Goal: Use online tool/utility

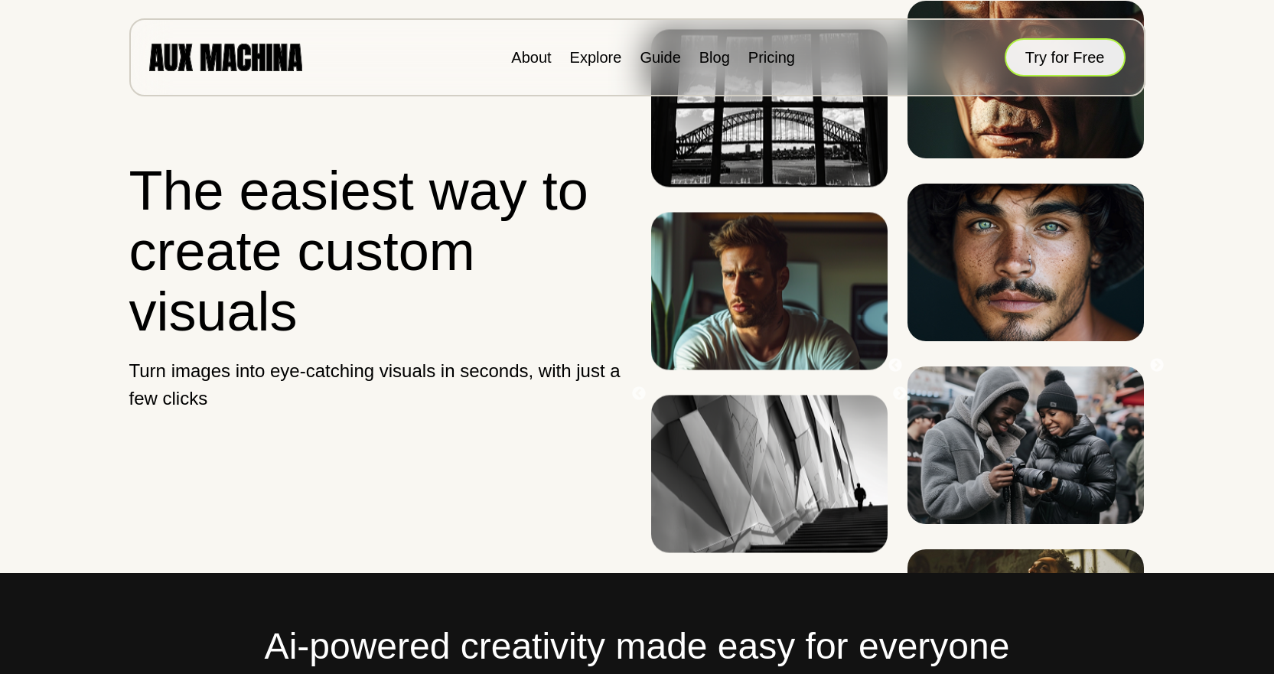
click at [1091, 69] on button "Try for Free" at bounding box center [1065, 57] width 121 height 38
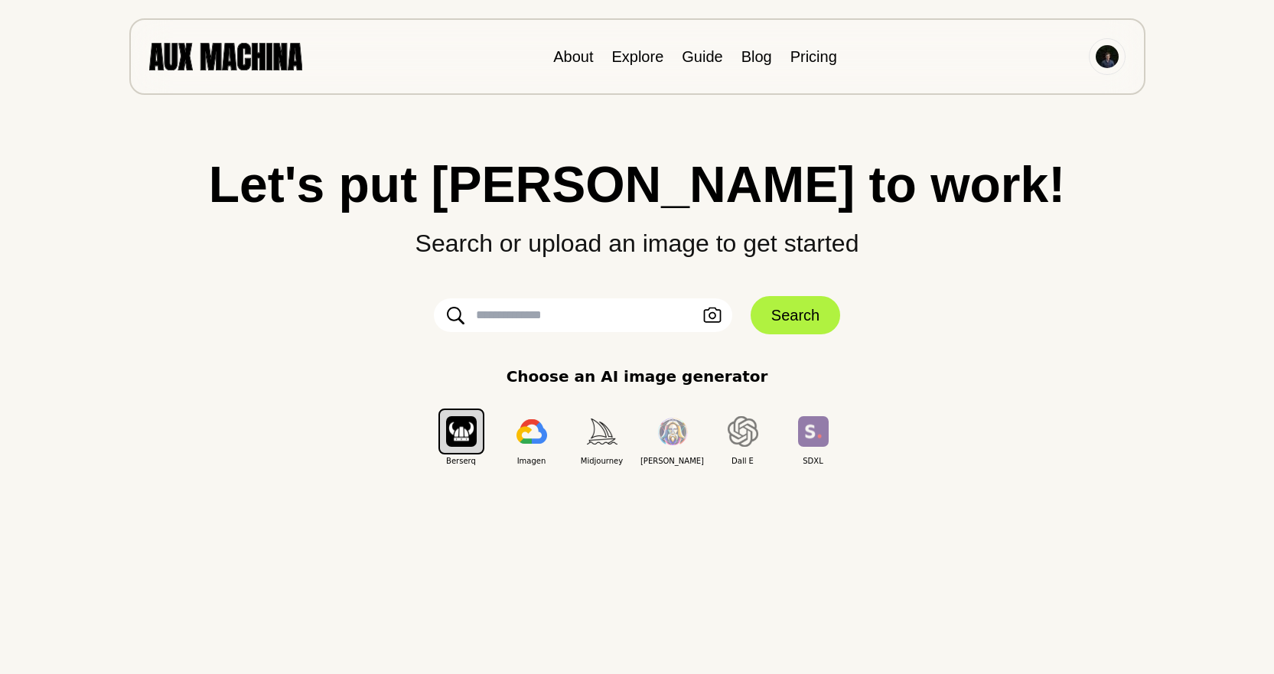
click at [520, 310] on input "text" at bounding box center [583, 315] width 298 height 34
paste input "**********"
type input "**********"
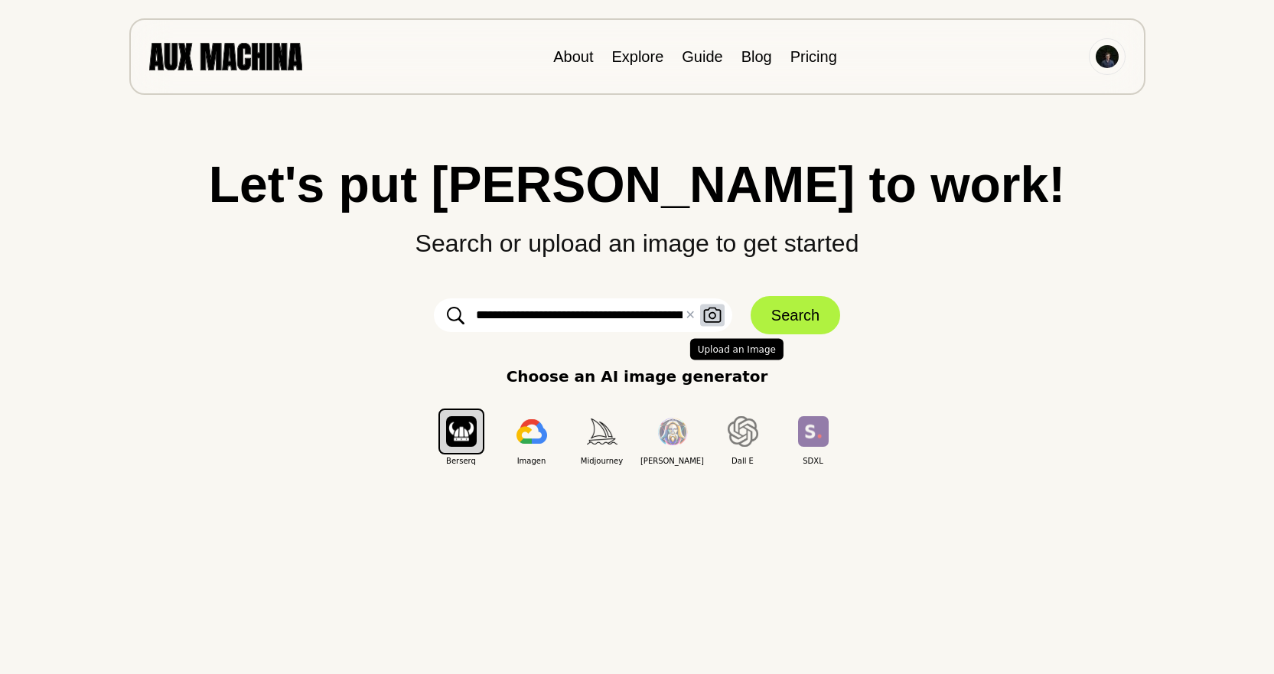
click at [710, 315] on icon "button" at bounding box center [712, 316] width 18 height 16
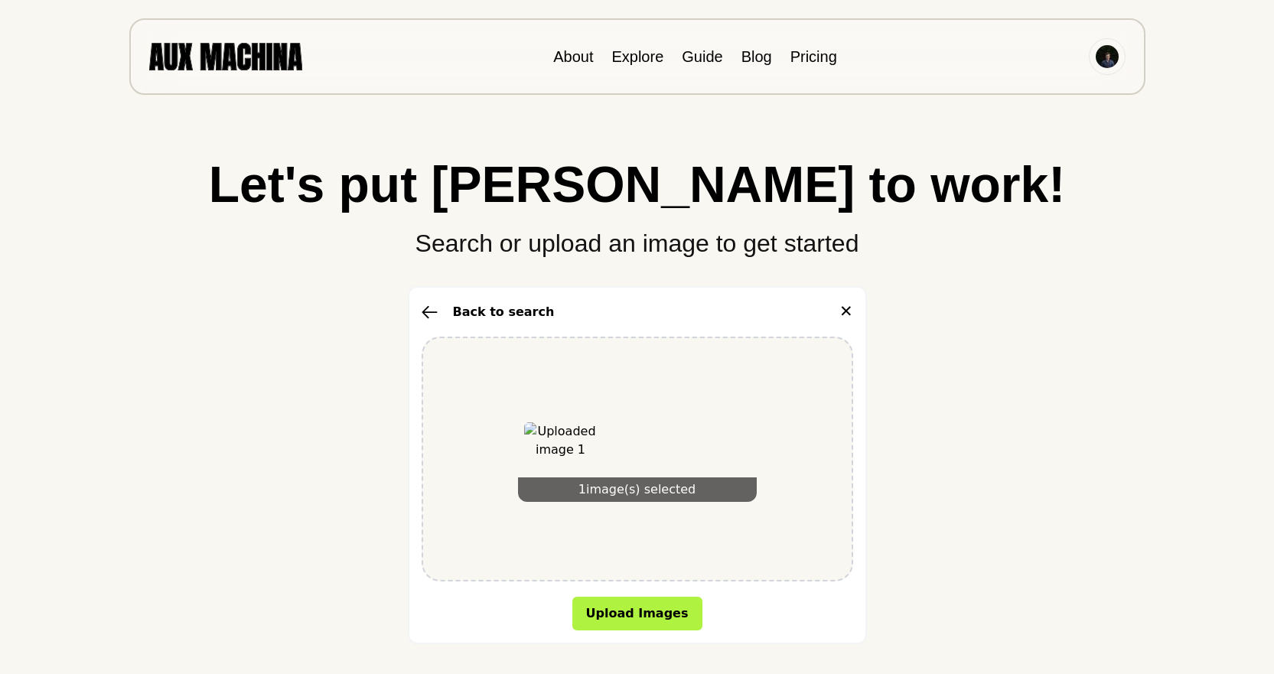
click at [427, 308] on icon "button" at bounding box center [429, 312] width 15 height 12
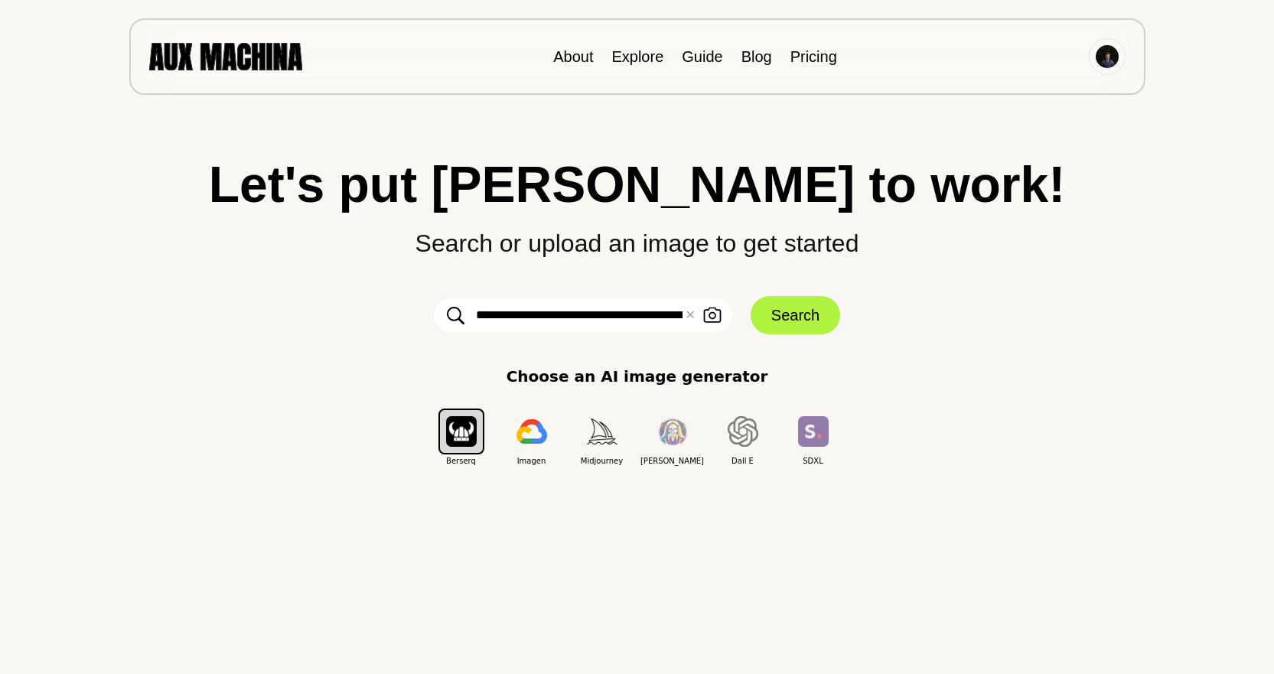
click at [654, 318] on input "**********" at bounding box center [583, 315] width 298 height 34
click at [780, 318] on button "Search" at bounding box center [796, 315] width 90 height 38
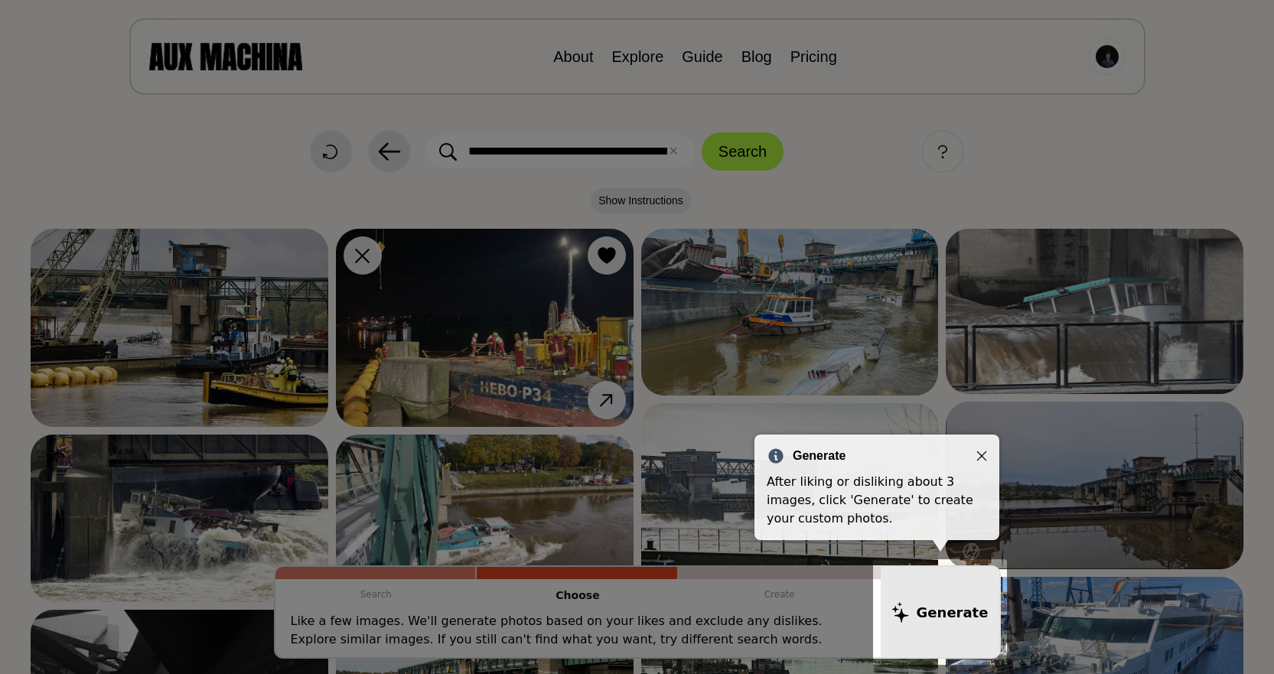
click at [981, 455] on icon "Close" at bounding box center [981, 456] width 11 height 11
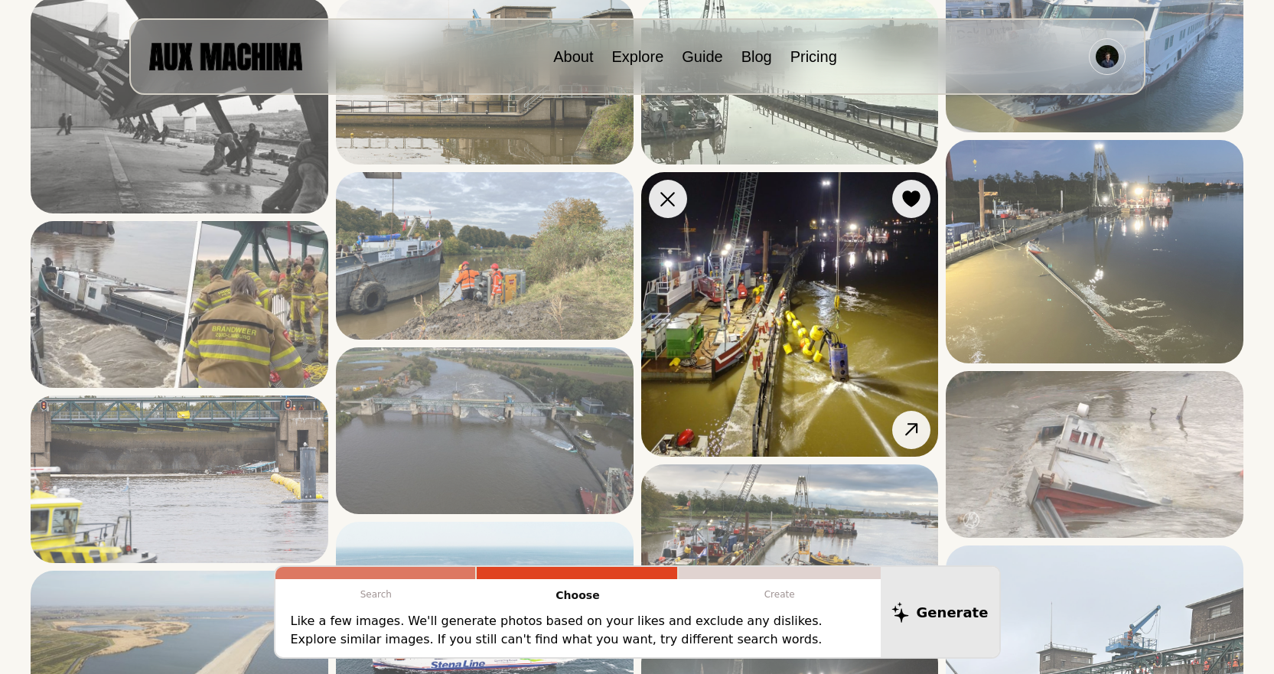
scroll to position [689, 0]
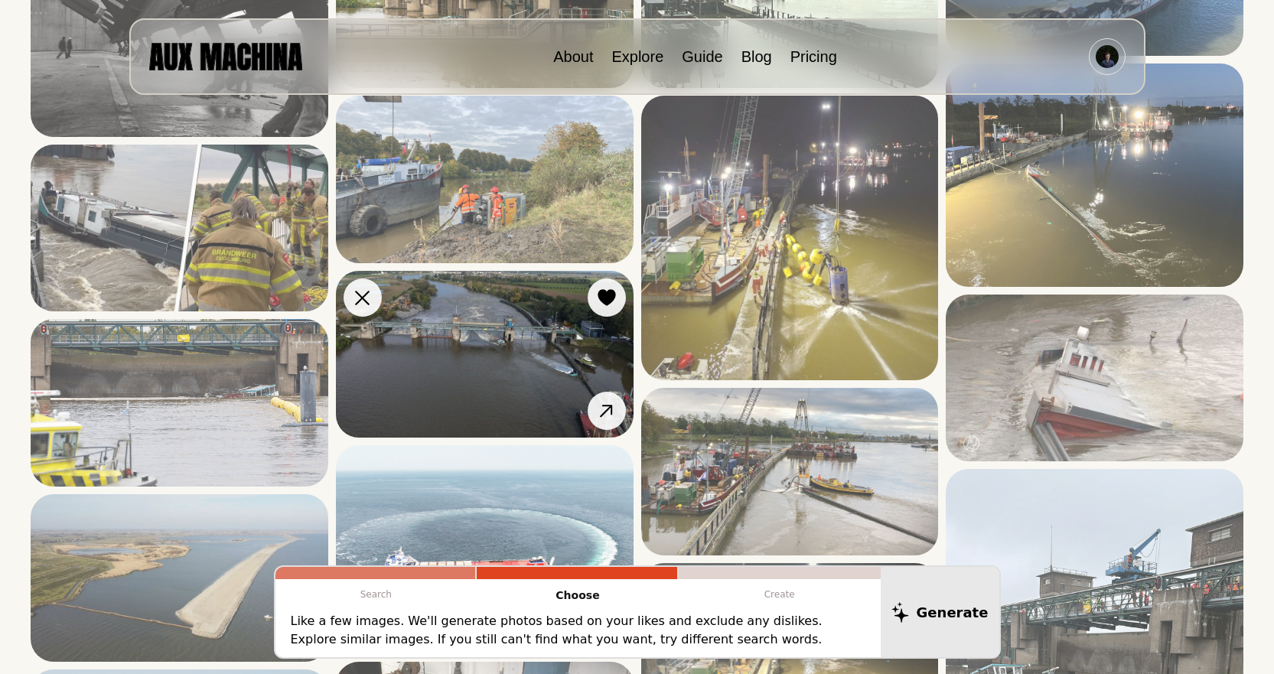
click at [511, 354] on img at bounding box center [485, 354] width 298 height 167
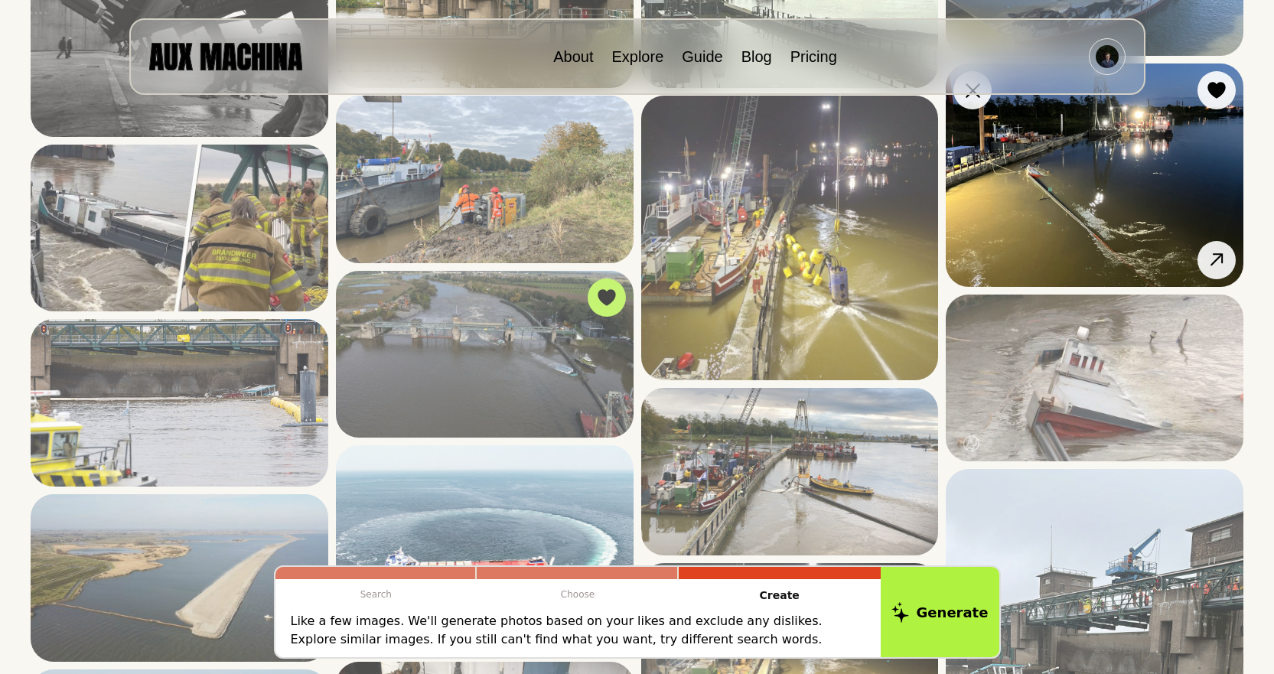
click at [1077, 204] on img at bounding box center [1095, 175] width 298 height 223
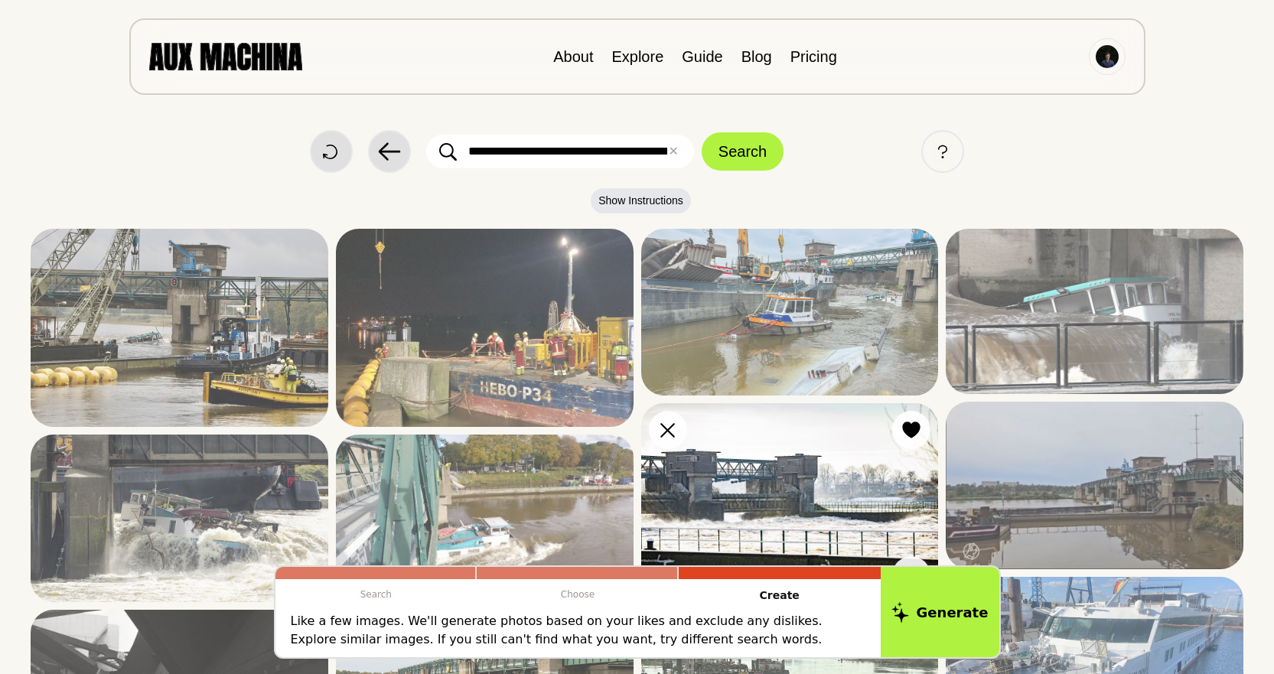
scroll to position [77, 0]
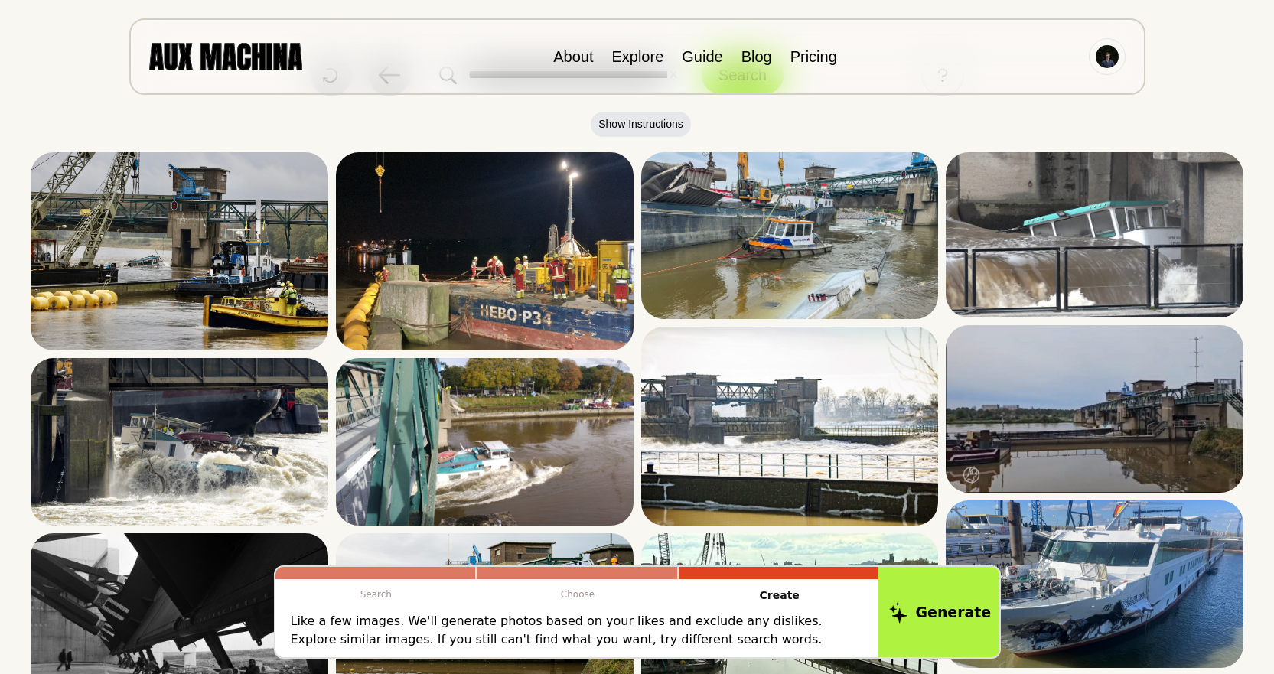
click at [950, 615] on button "Generate" at bounding box center [940, 612] width 125 height 95
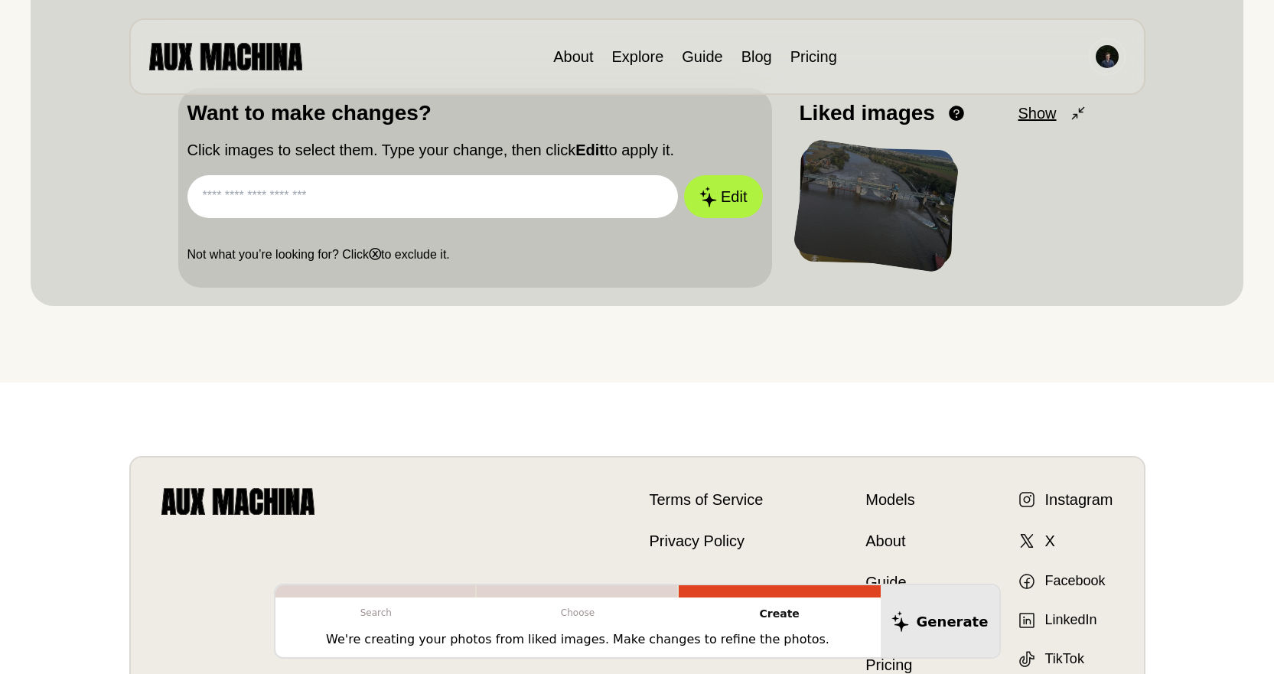
scroll to position [689, 0]
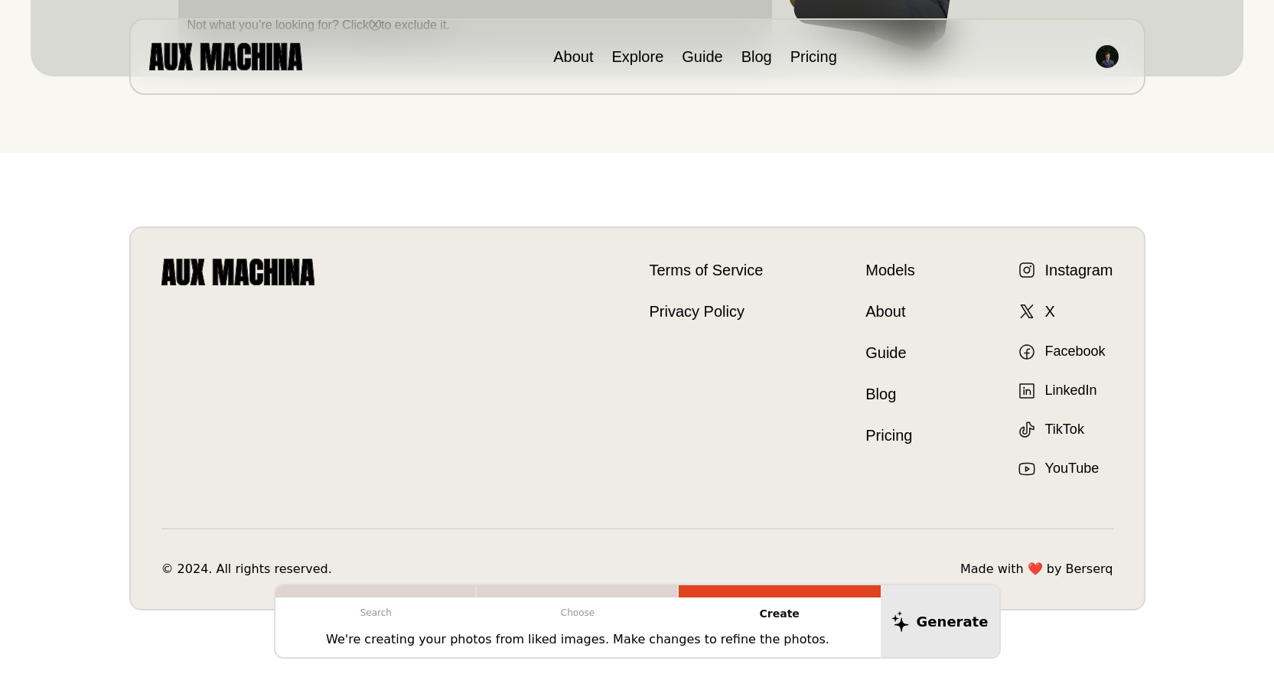
drag, startPoint x: 1066, startPoint y: 201, endPoint x: 1031, endPoint y: 187, distance: 37.5
click at [1065, 201] on div "Terms of Service Privacy Policy Terms of Service Privacy Policy Models About Gu…" at bounding box center [637, 418] width 1102 height 531
